Goal: Transaction & Acquisition: Purchase product/service

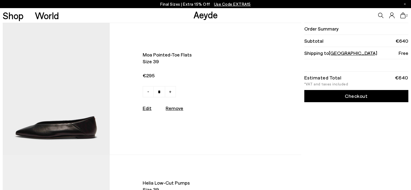
click at [402, 16] on icon at bounding box center [402, 15] width 5 height 6
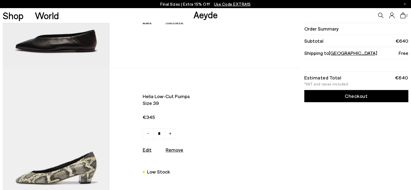
scroll to position [108, 0]
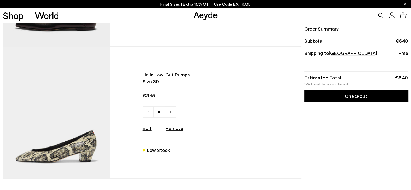
click at [84, 103] on img at bounding box center [56, 113] width 107 height 132
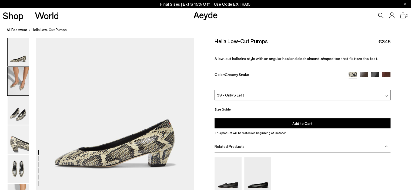
click at [22, 82] on img at bounding box center [18, 81] width 21 height 28
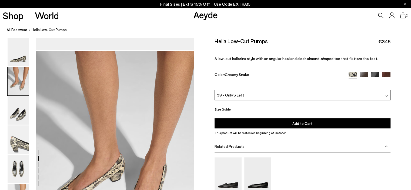
scroll to position [154, 0]
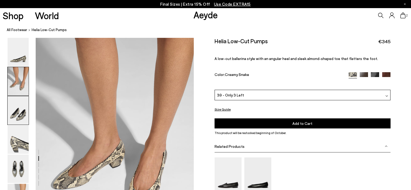
click at [21, 108] on img at bounding box center [18, 110] width 21 height 28
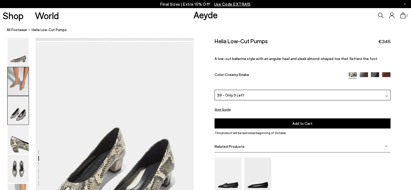
scroll to position [365, 0]
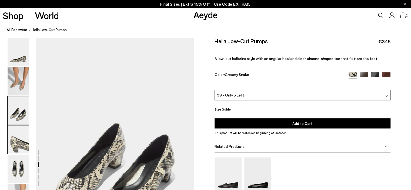
click at [22, 139] on img at bounding box center [18, 139] width 21 height 28
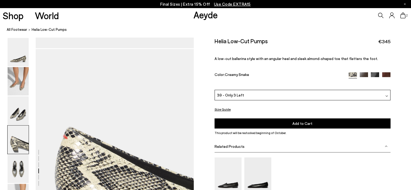
scroll to position [577, 0]
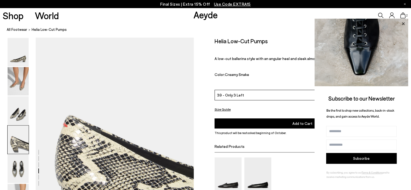
click at [402, 24] on icon at bounding box center [403, 23] width 7 height 7
